Goal: Use online tool/utility: Use online tool/utility

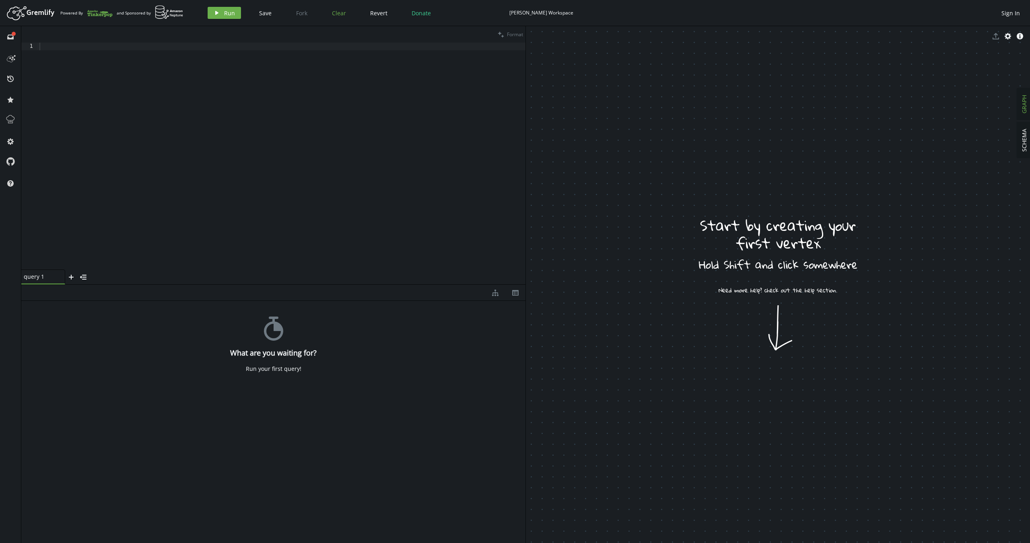
click at [330, 18] on button "Clear" at bounding box center [339, 13] width 26 height 12
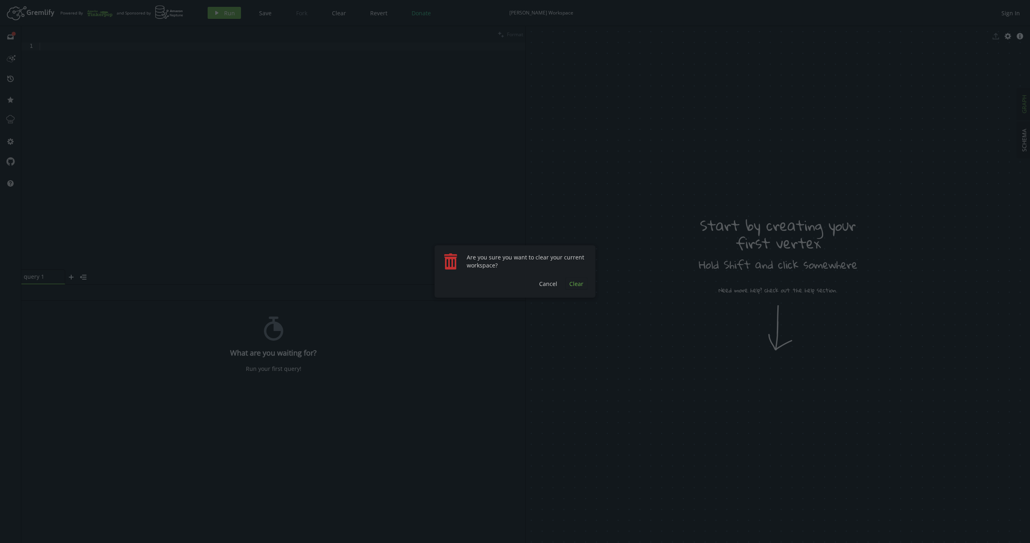
click at [576, 282] on span "Clear" at bounding box center [576, 284] width 14 height 8
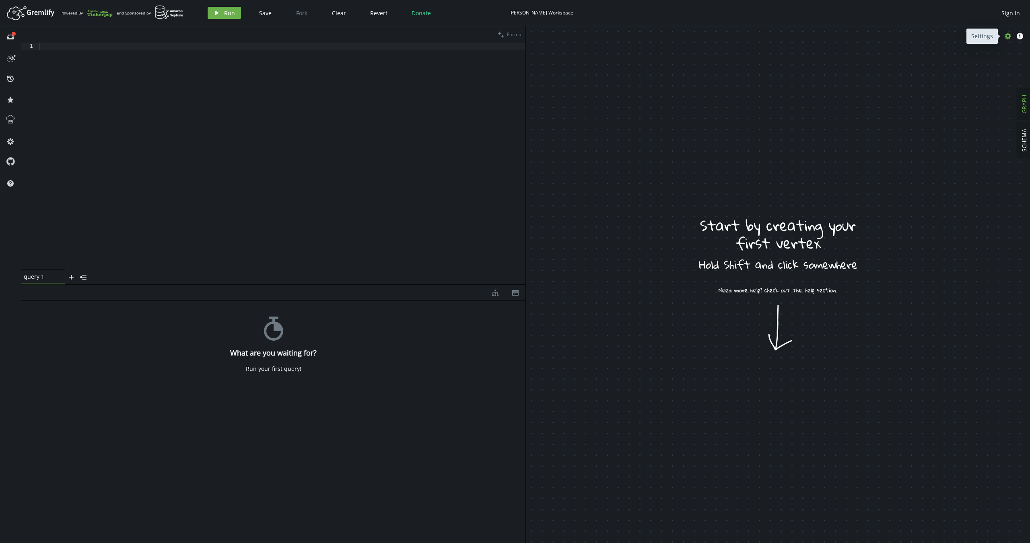
click at [1009, 37] on icon "button" at bounding box center [1007, 36] width 6 height 6
click at [534, 70] on icon "button" at bounding box center [533, 69] width 2 height 3
click at [394, 142] on div at bounding box center [282, 164] width 488 height 242
click at [1006, 36] on icon "cog" at bounding box center [1007, 36] width 6 height 6
click at [1027, 135] on button "SCHEMA" at bounding box center [1024, 140] width 14 height 36
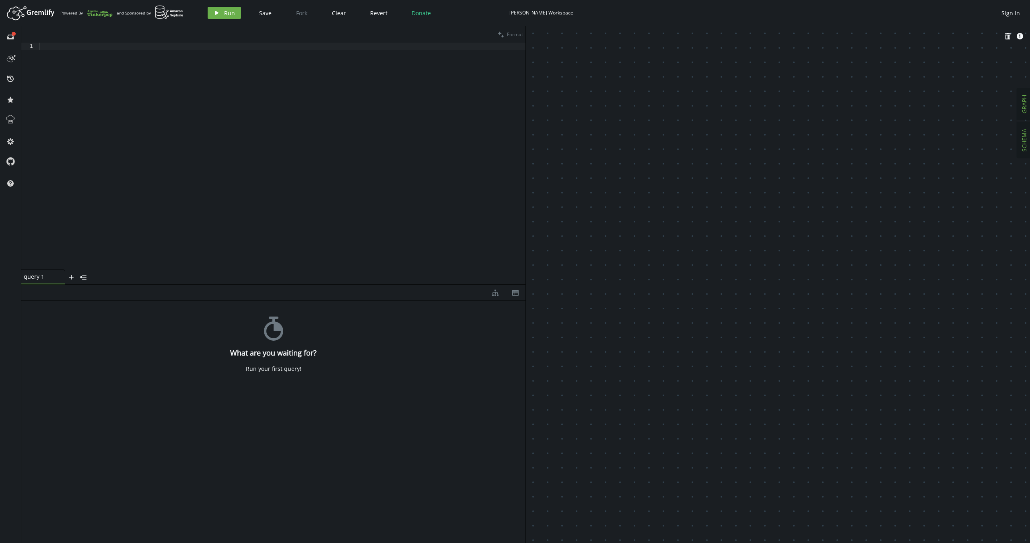
click at [1021, 105] on span "GRAPH" at bounding box center [1024, 104] width 8 height 19
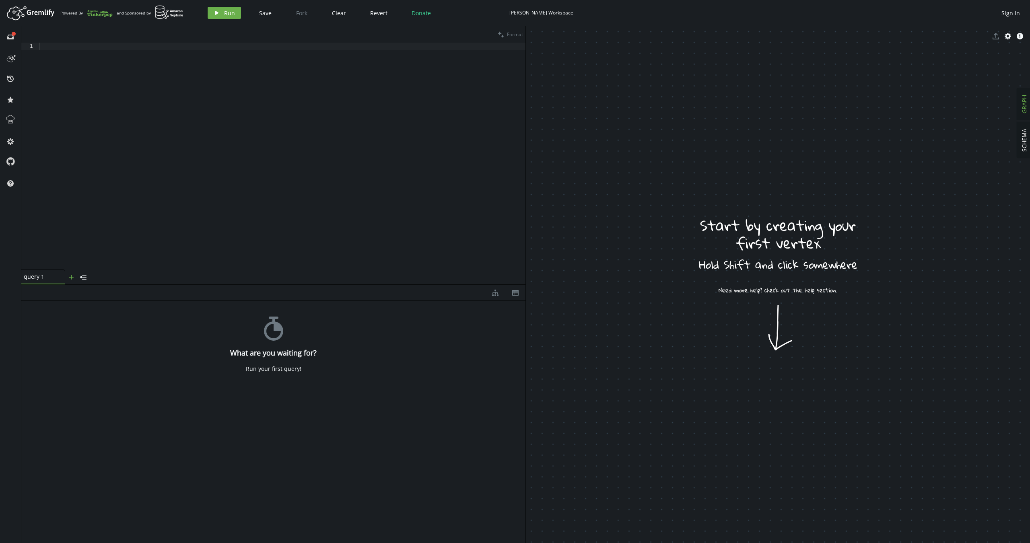
click at [69, 279] on icon "plus" at bounding box center [71, 277] width 6 height 6
click at [11, 143] on icon at bounding box center [10, 141] width 6 height 6
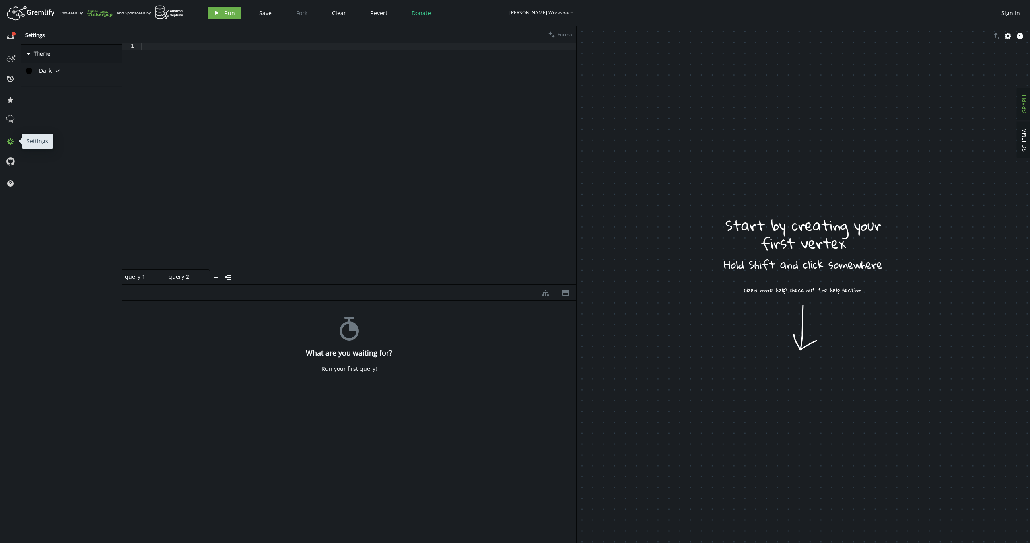
click at [11, 143] on icon at bounding box center [10, 141] width 6 height 6
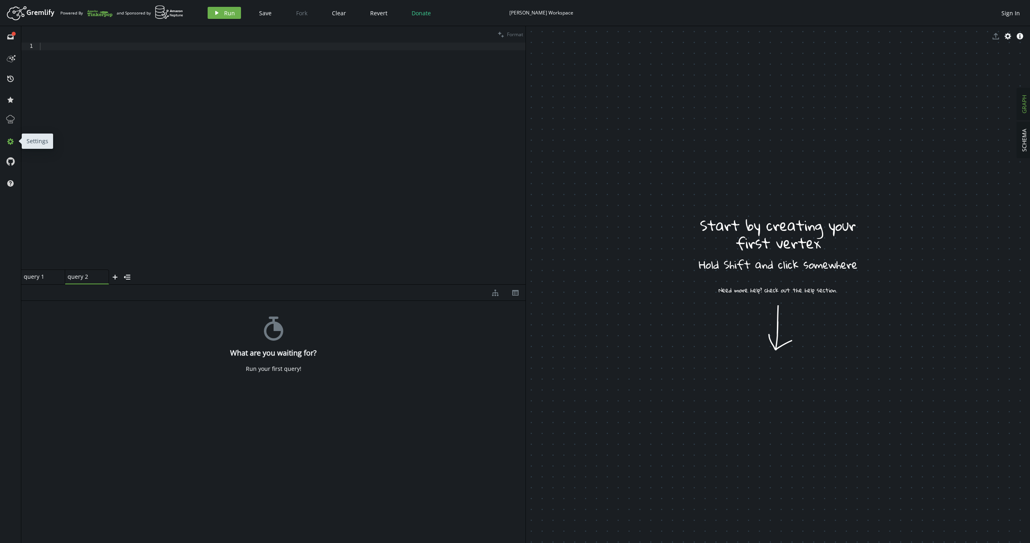
click at [11, 143] on icon at bounding box center [10, 141] width 6 height 6
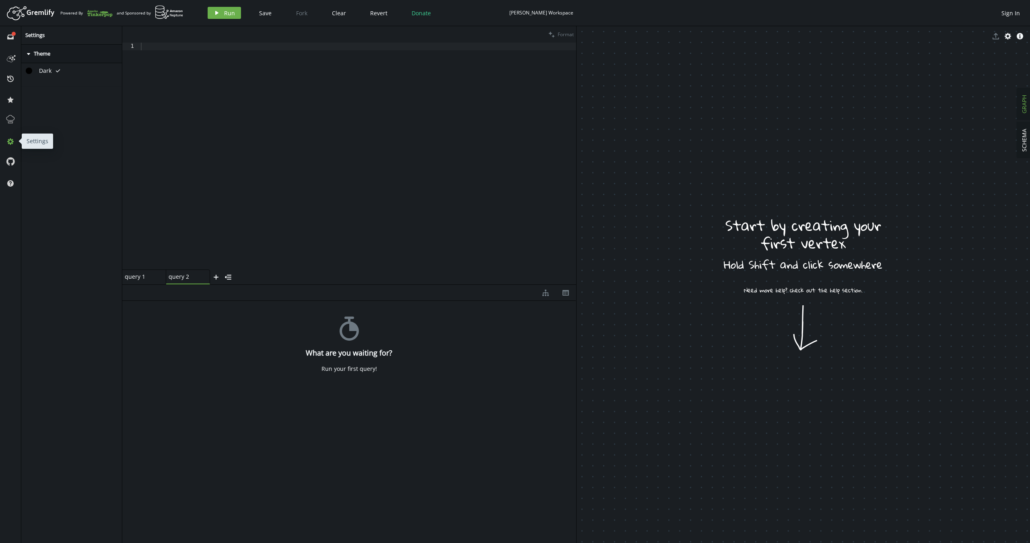
click at [11, 143] on icon at bounding box center [10, 141] width 6 height 6
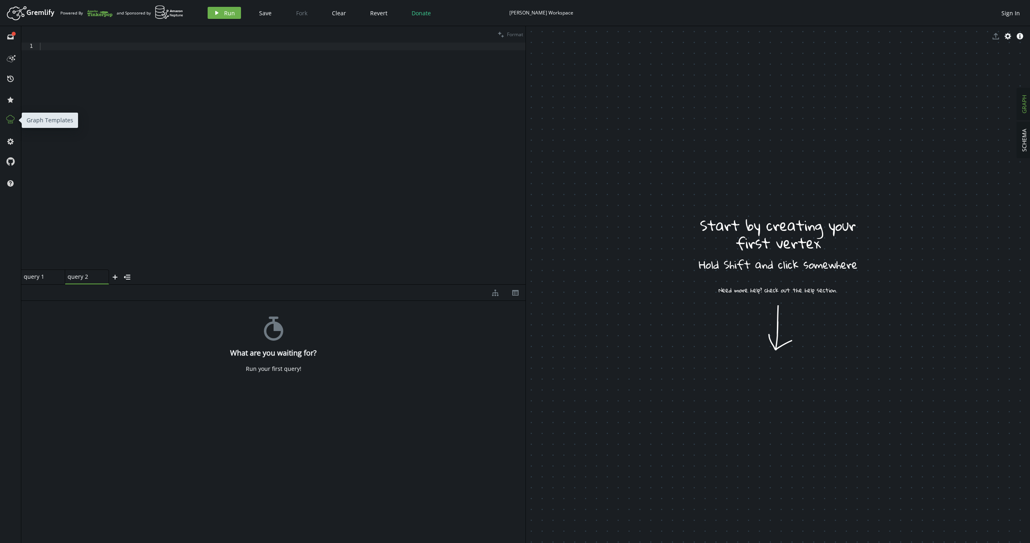
click at [14, 117] on icon at bounding box center [10, 119] width 8 height 8
click at [370, 185] on div at bounding box center [282, 164] width 488 height 242
